Goal: Transaction & Acquisition: Purchase product/service

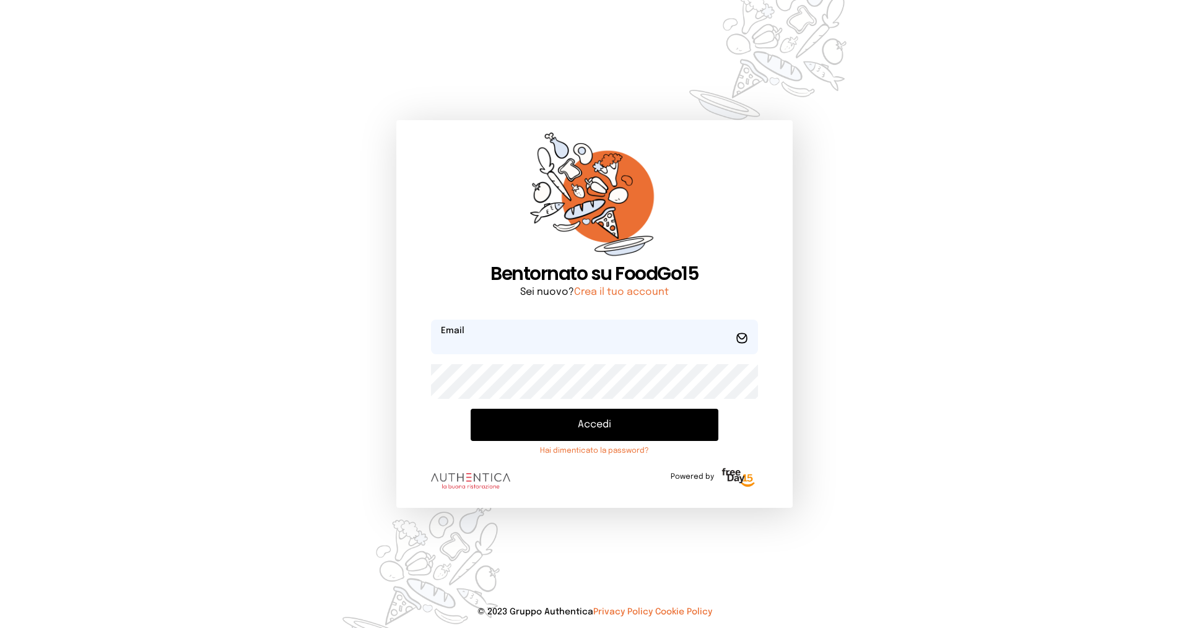
type input "**********"
click at [550, 421] on button "Accedi" at bounding box center [595, 425] width 248 height 32
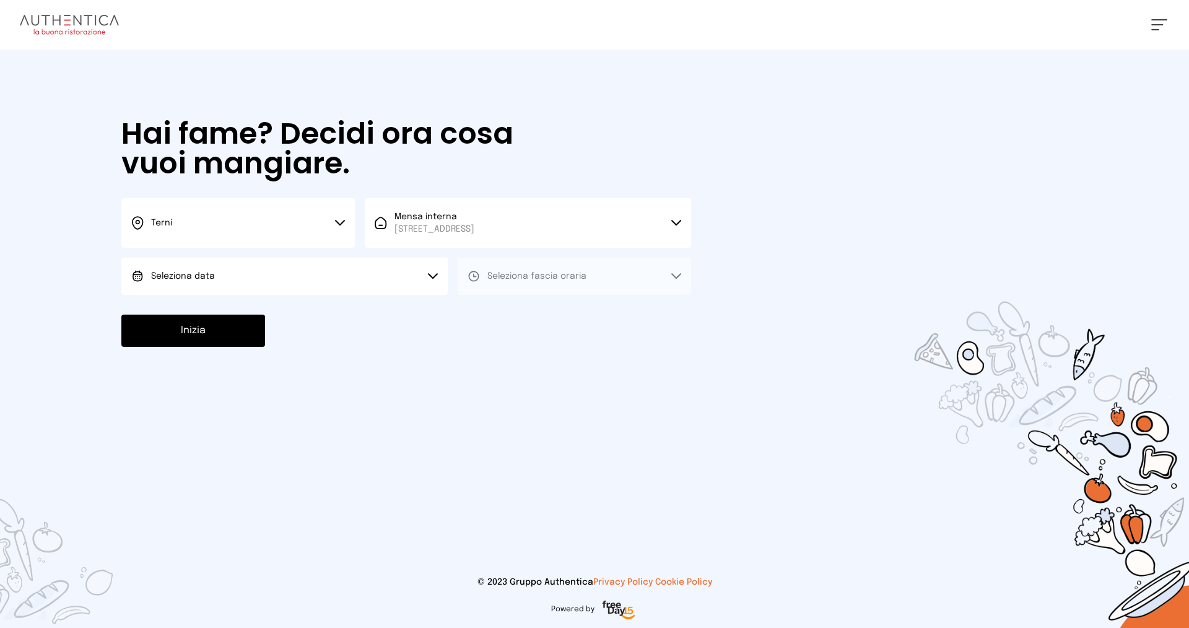
click at [225, 269] on button "Seleziona data" at bounding box center [284, 276] width 326 height 37
click at [193, 303] on li "[DATE], [DATE]" at bounding box center [284, 311] width 326 height 32
click at [492, 269] on button "Seleziona fascia oraria" at bounding box center [574, 276] width 233 height 37
click at [474, 310] on 3 at bounding box center [475, 310] width 2 height 2
click at [215, 325] on button "Inizia" at bounding box center [193, 331] width 144 height 32
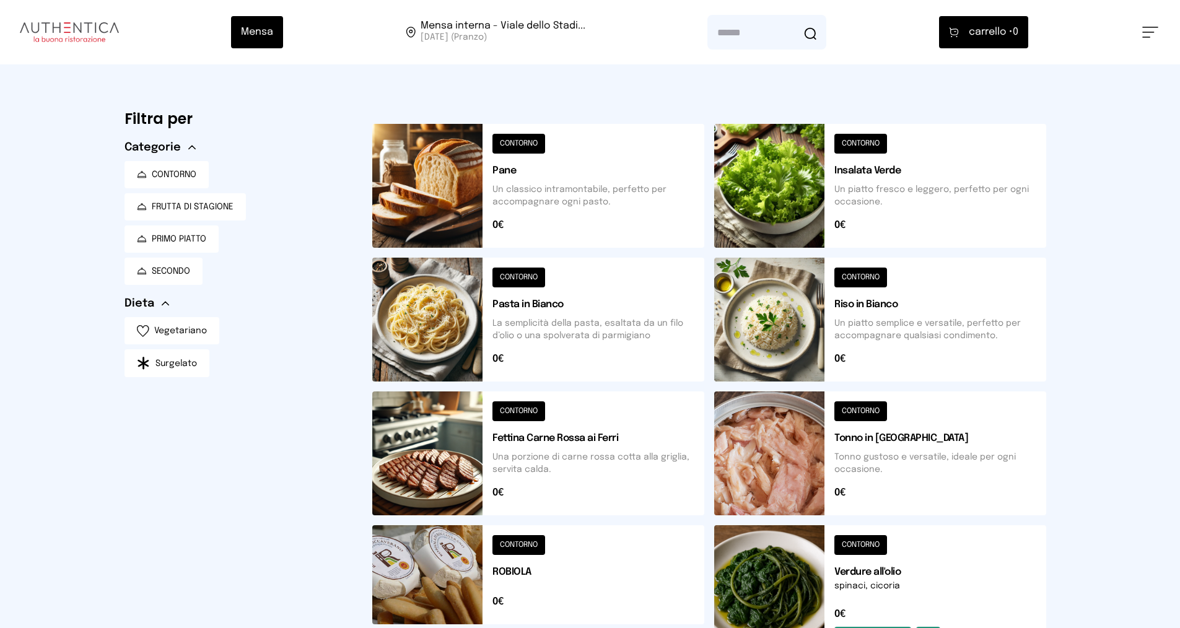
click at [522, 138] on button at bounding box center [538, 186] width 332 height 124
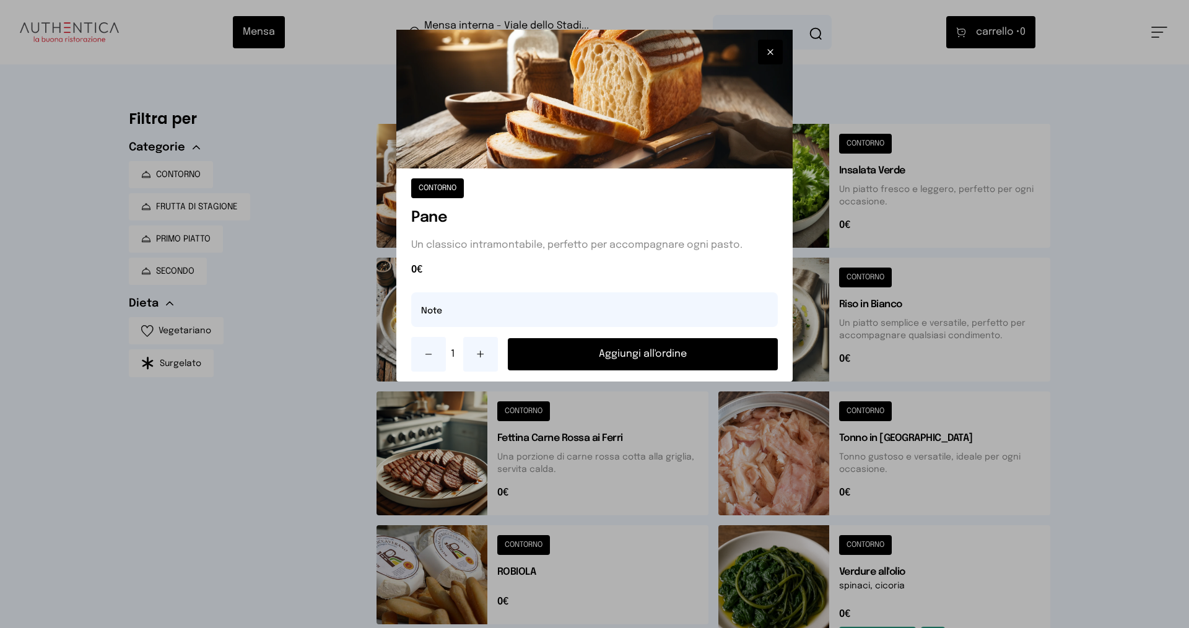
click at [625, 357] on button "Aggiungi all'ordine" at bounding box center [643, 354] width 270 height 32
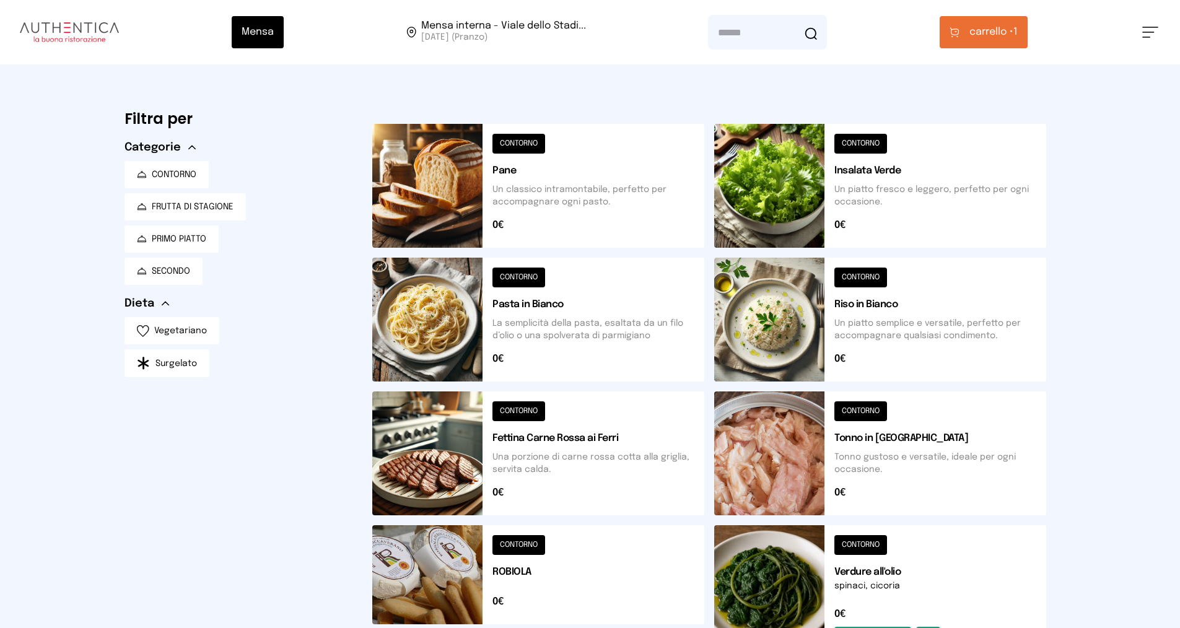
click at [1009, 31] on span "carrello •" at bounding box center [991, 32] width 44 height 15
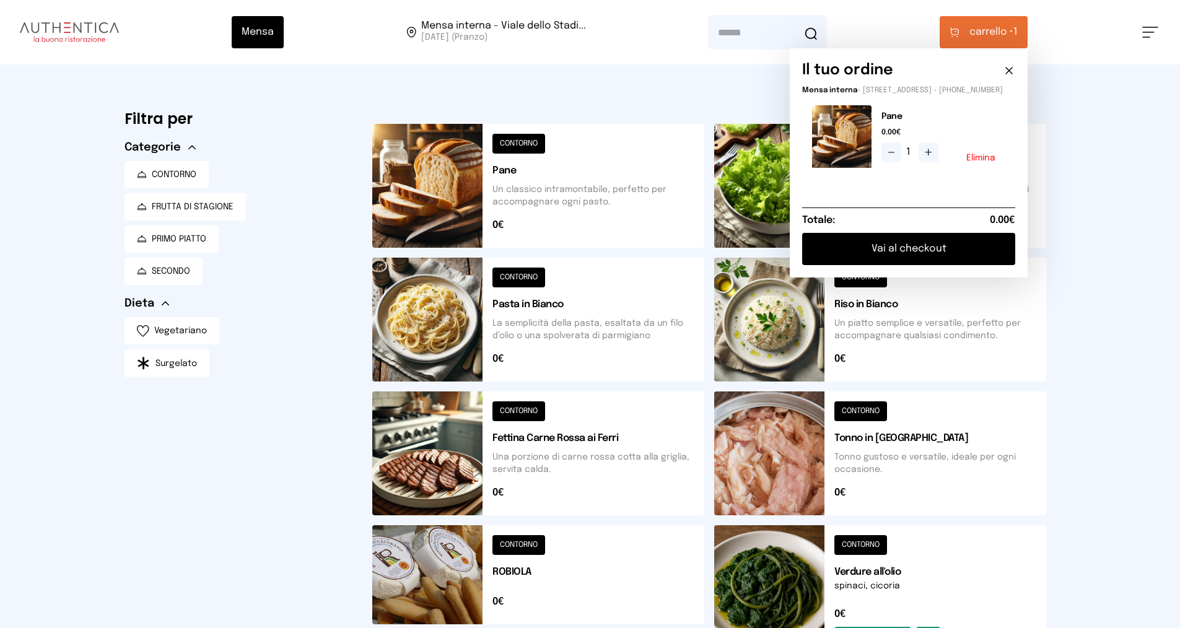
click at [898, 257] on button "Vai al checkout" at bounding box center [908, 249] width 213 height 32
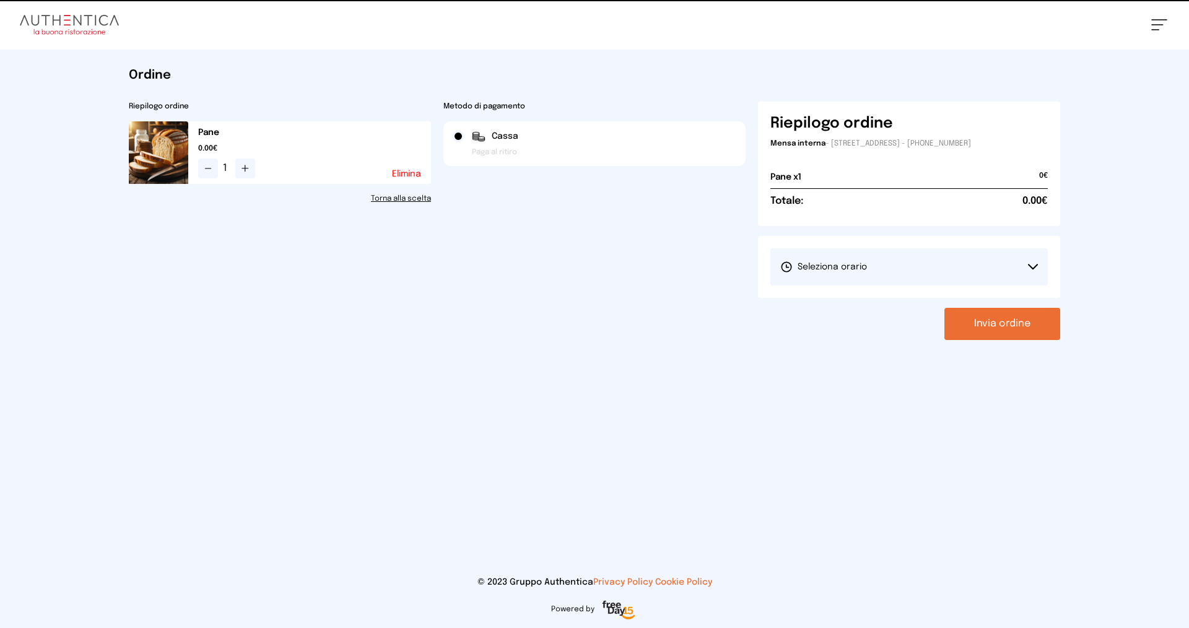
click at [868, 269] on button "Seleziona orario" at bounding box center [908, 266] width 277 height 37
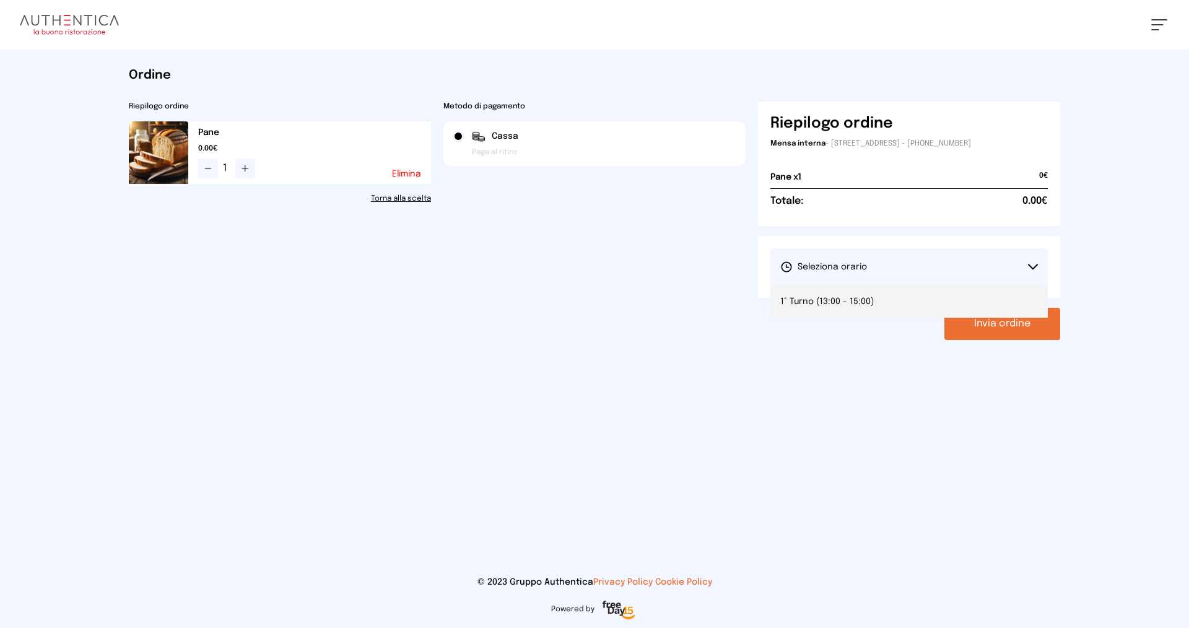
click at [853, 295] on li "1° Turno (13:00 - 15:00)" at bounding box center [908, 302] width 277 height 32
click at [993, 318] on button "Invia ordine" at bounding box center [1003, 324] width 116 height 32
